Goal: Information Seeking & Learning: Learn about a topic

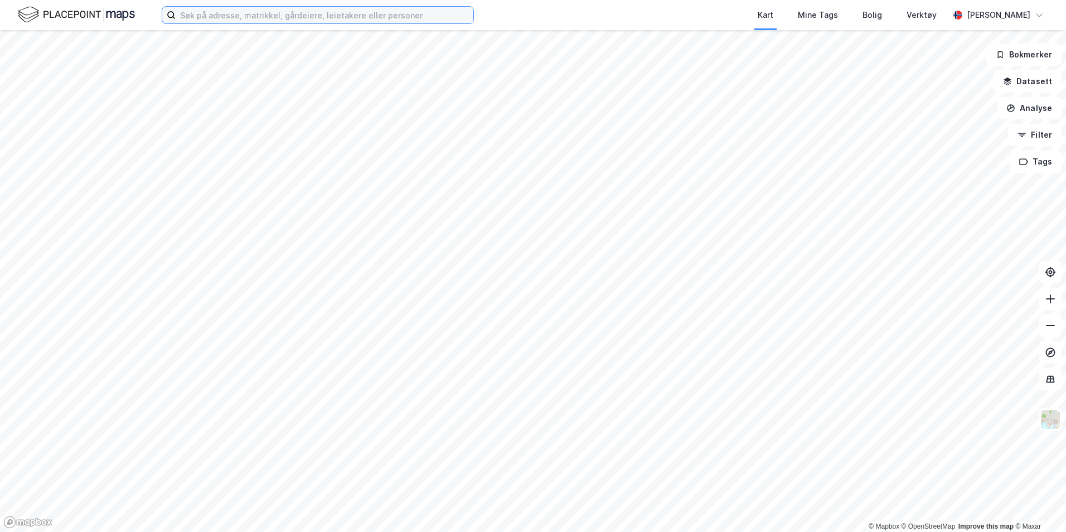
click at [354, 18] on input at bounding box center [325, 15] width 298 height 17
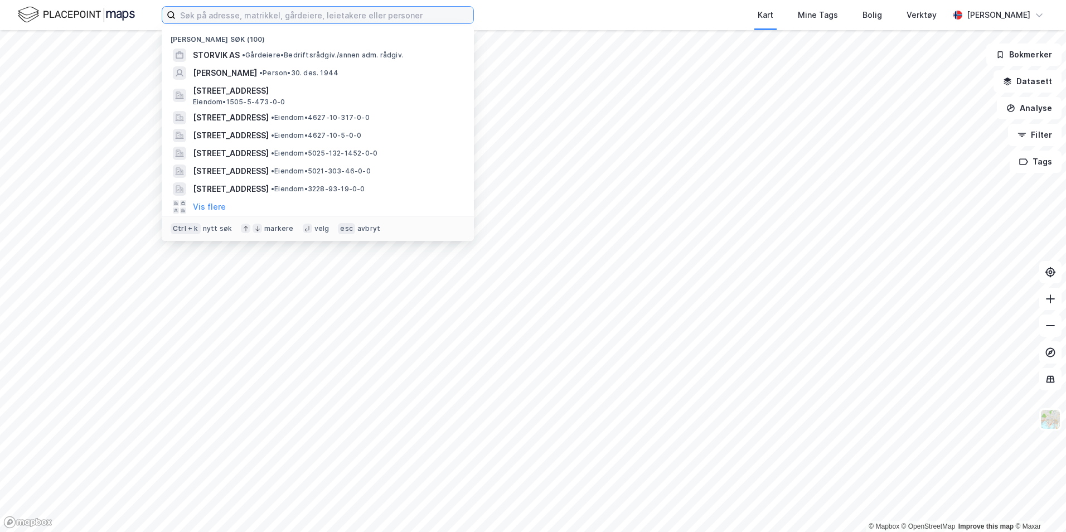
click at [354, 13] on input at bounding box center [325, 15] width 298 height 17
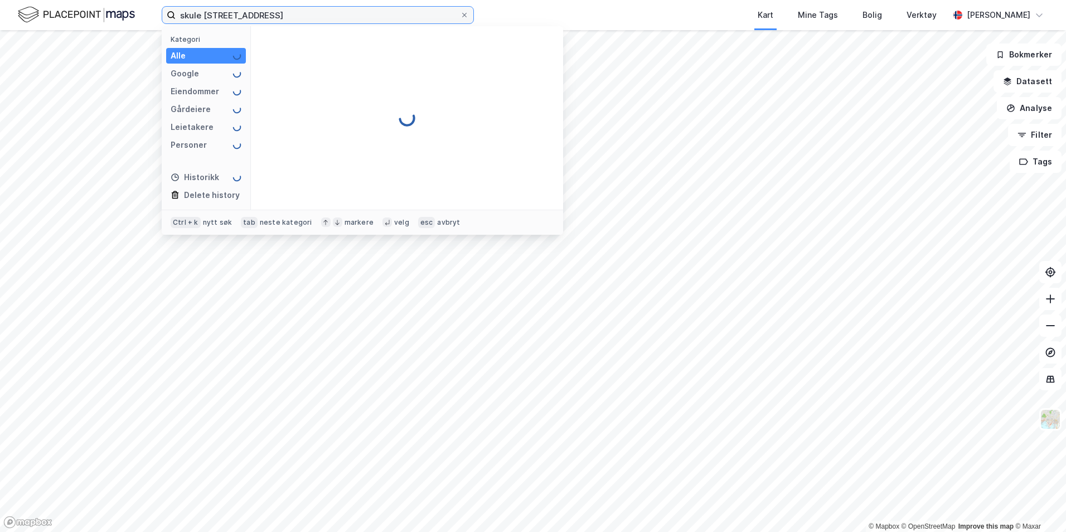
type input "skule [STREET_ADDRESS]"
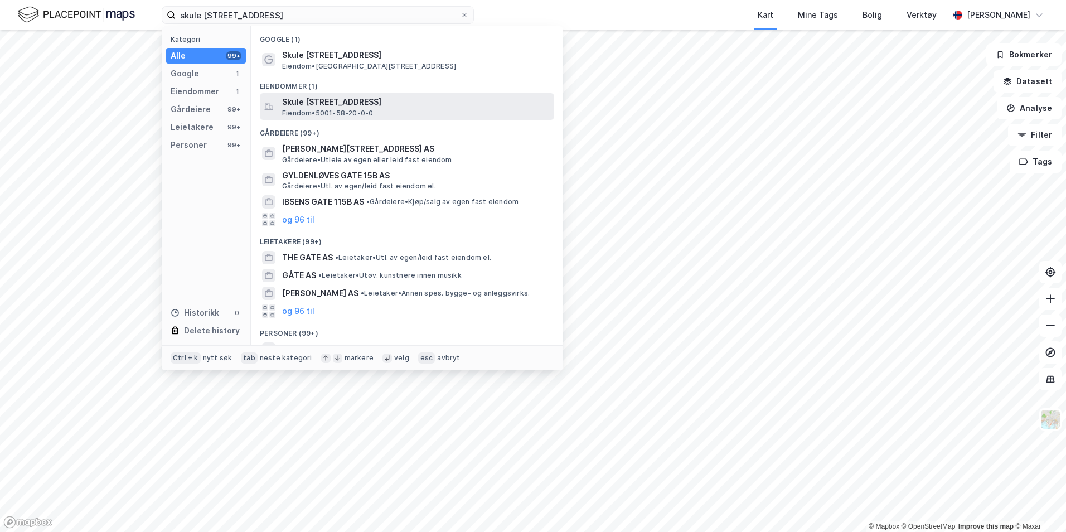
click at [403, 101] on span "Skule [STREET_ADDRESS]" at bounding box center [416, 101] width 268 height 13
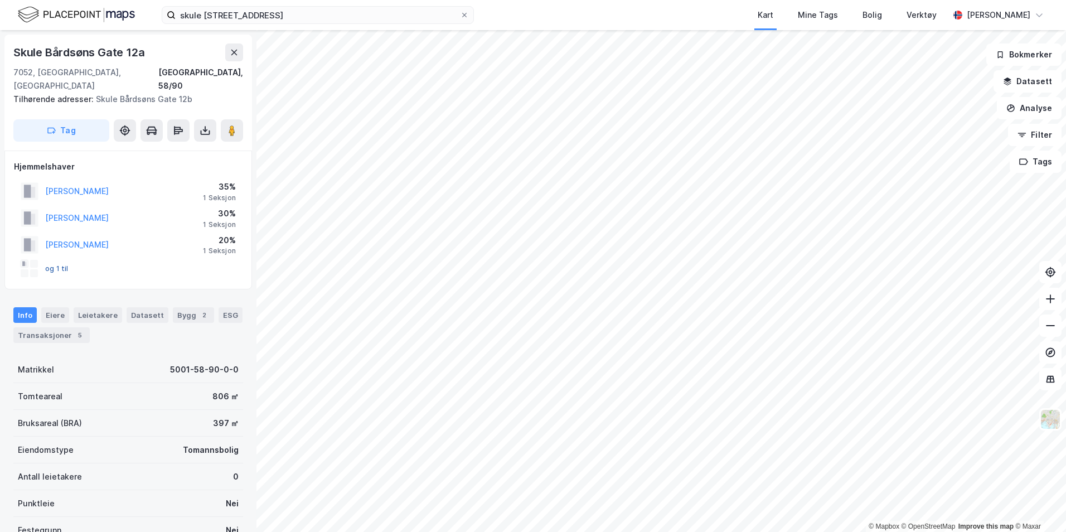
click at [0, 0] on button "og 1 til" at bounding box center [0, 0] width 0 height 0
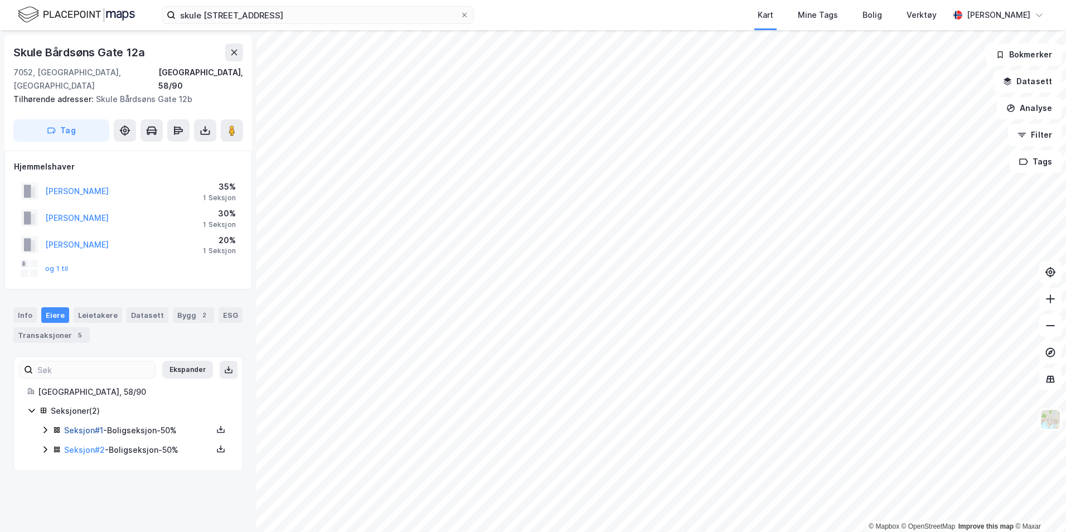
click at [91, 425] on link "Seksjon # 1" at bounding box center [83, 429] width 39 height 9
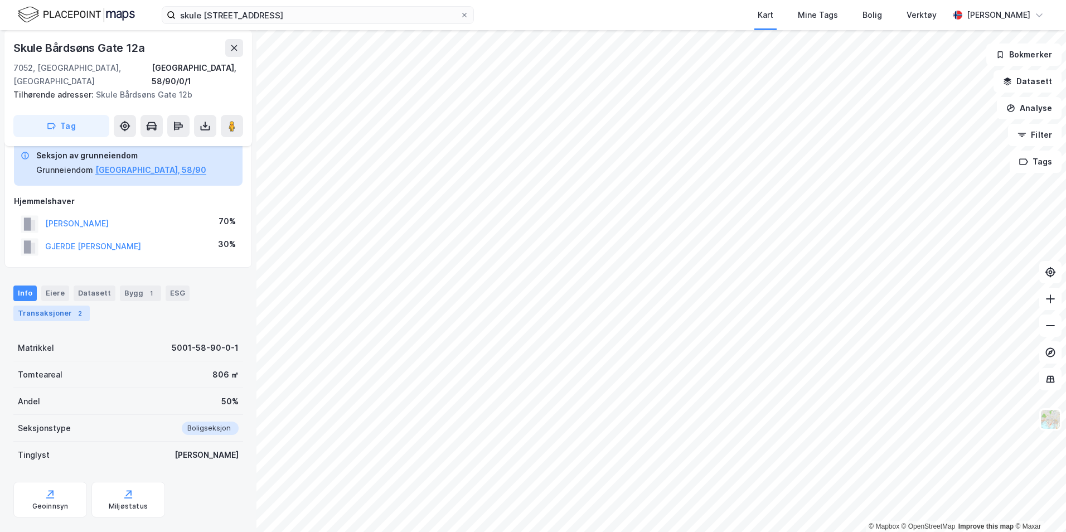
click at [63, 306] on div "Transaksjoner 2" at bounding box center [51, 314] width 76 height 16
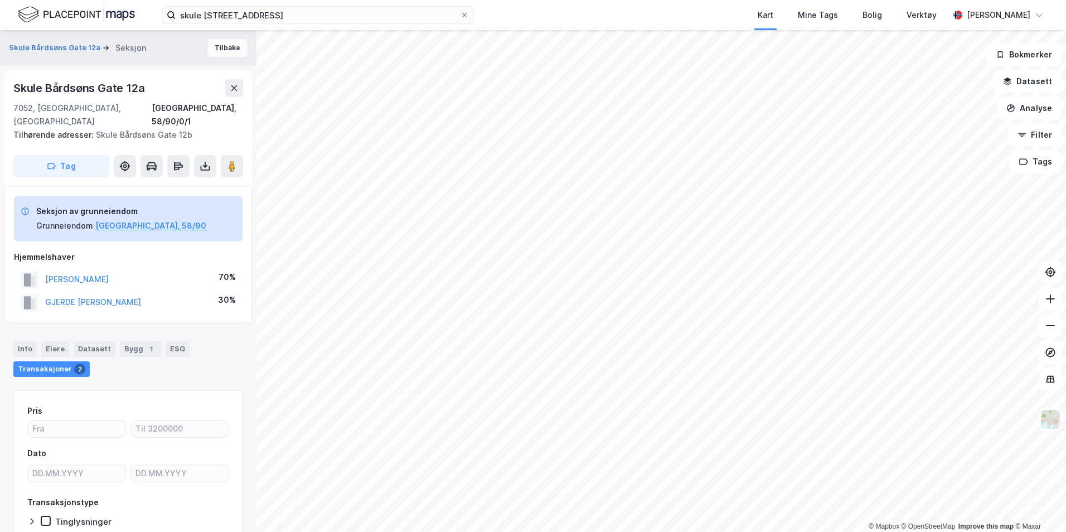
click at [224, 46] on button "Tilbake" at bounding box center [227, 48] width 40 height 18
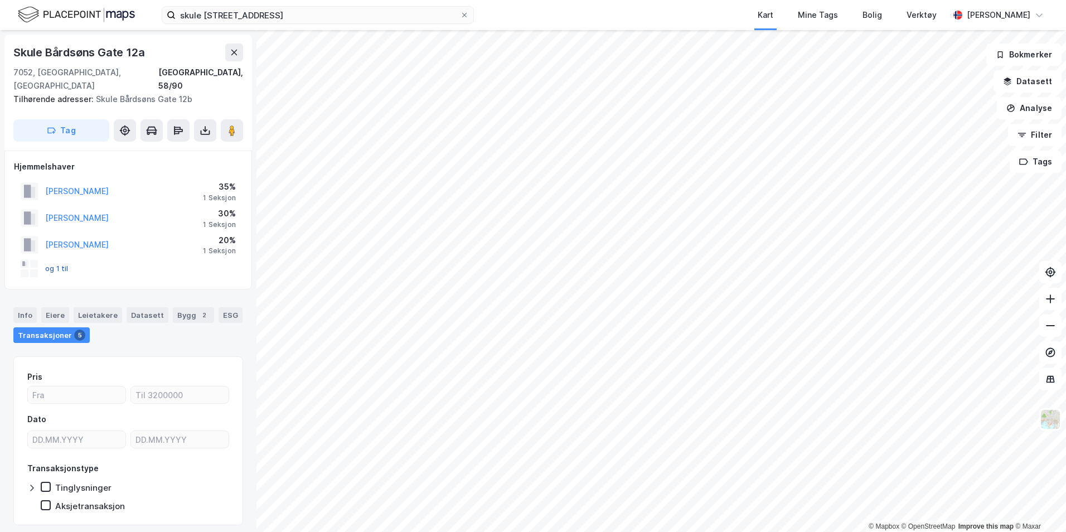
click at [0, 0] on button "og 1 til" at bounding box center [0, 0] width 0 height 0
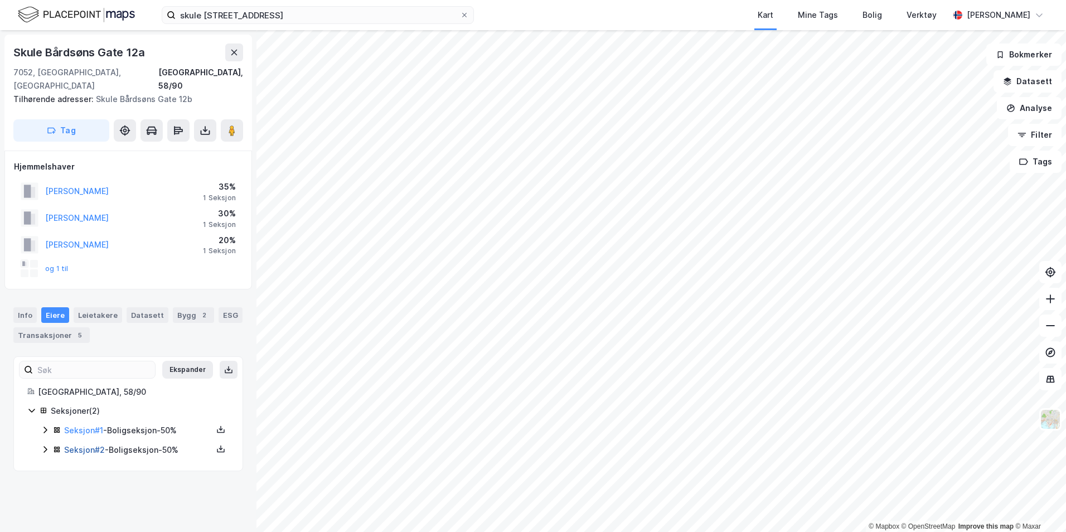
click at [92, 445] on link "Seksjon # 2" at bounding box center [84, 449] width 41 height 9
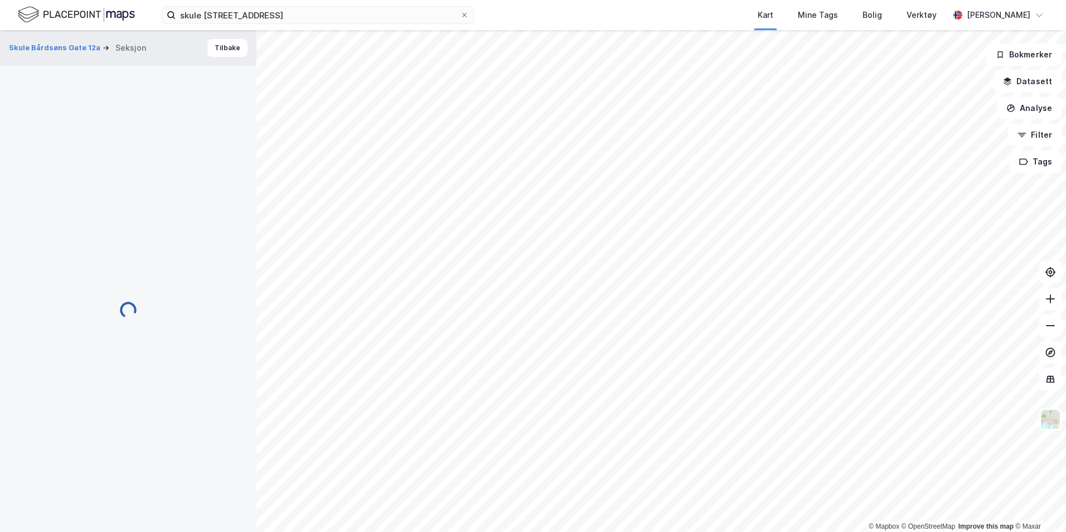
scroll to position [1, 0]
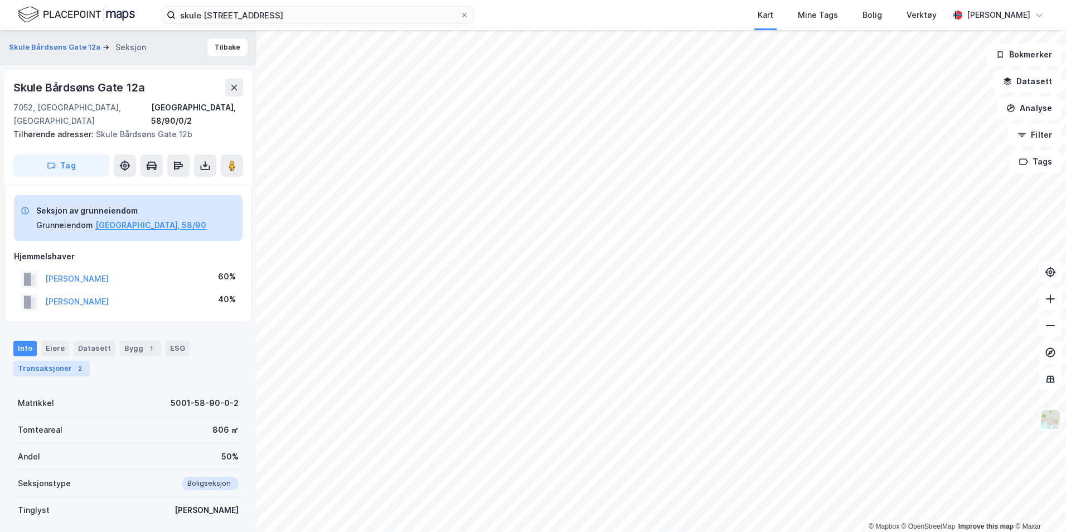
click at [50, 361] on div "Transaksjoner 2" at bounding box center [51, 369] width 76 height 16
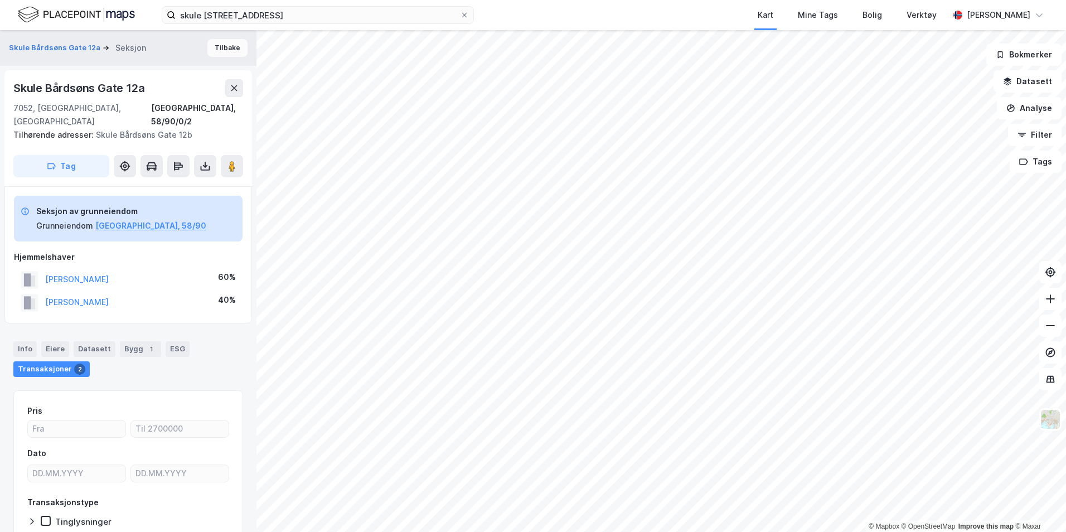
click at [217, 46] on button "Tilbake" at bounding box center [227, 48] width 40 height 18
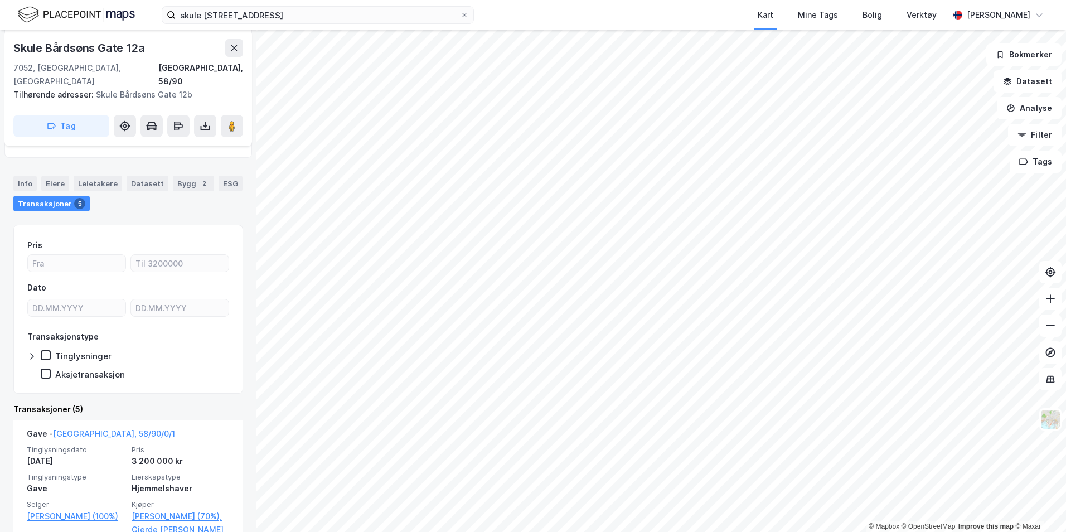
scroll to position [355, 0]
